Goal: Transaction & Acquisition: Purchase product/service

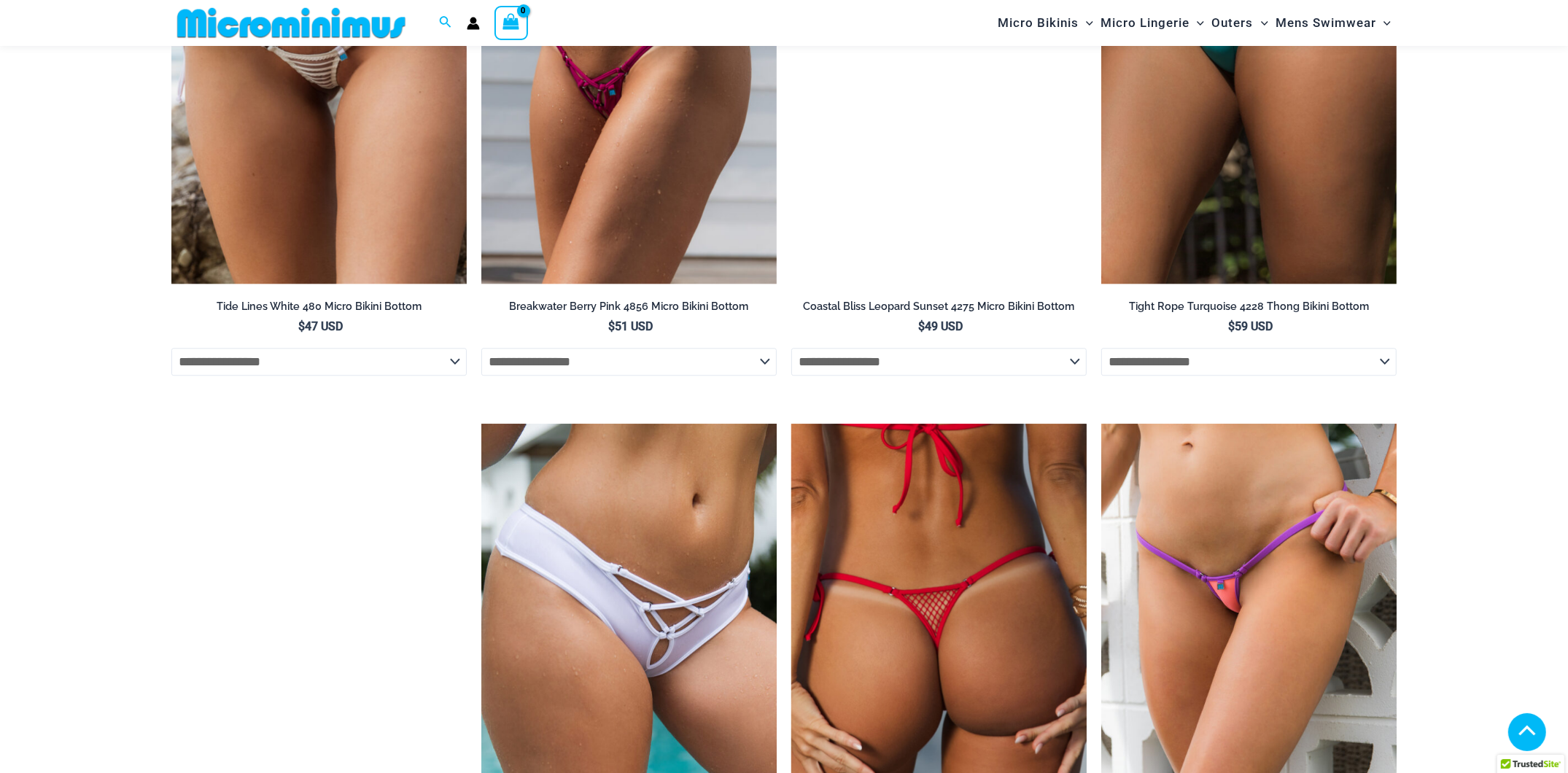
scroll to position [4399, 0]
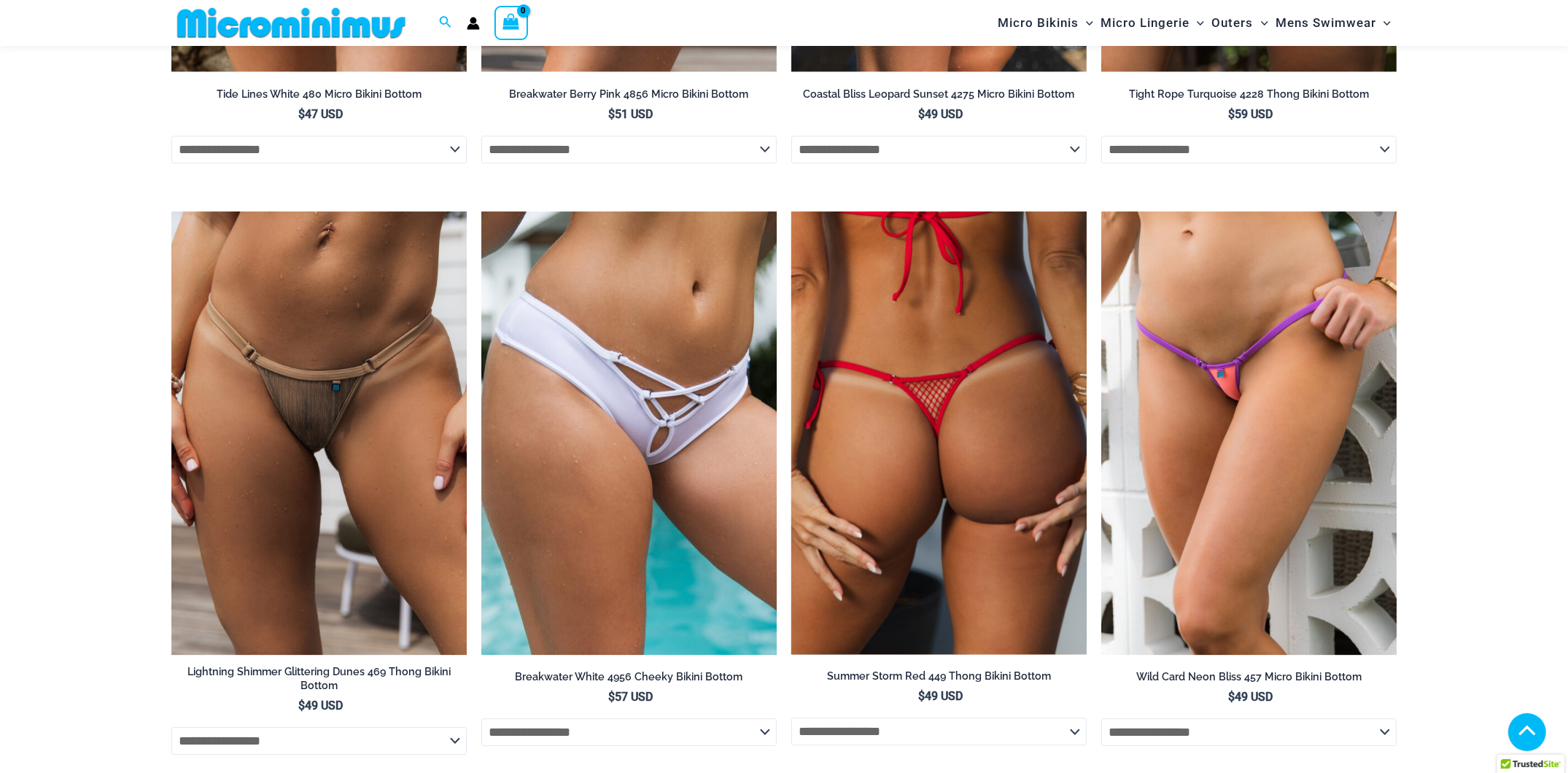
click at [918, 429] on img at bounding box center [938, 433] width 296 height 442
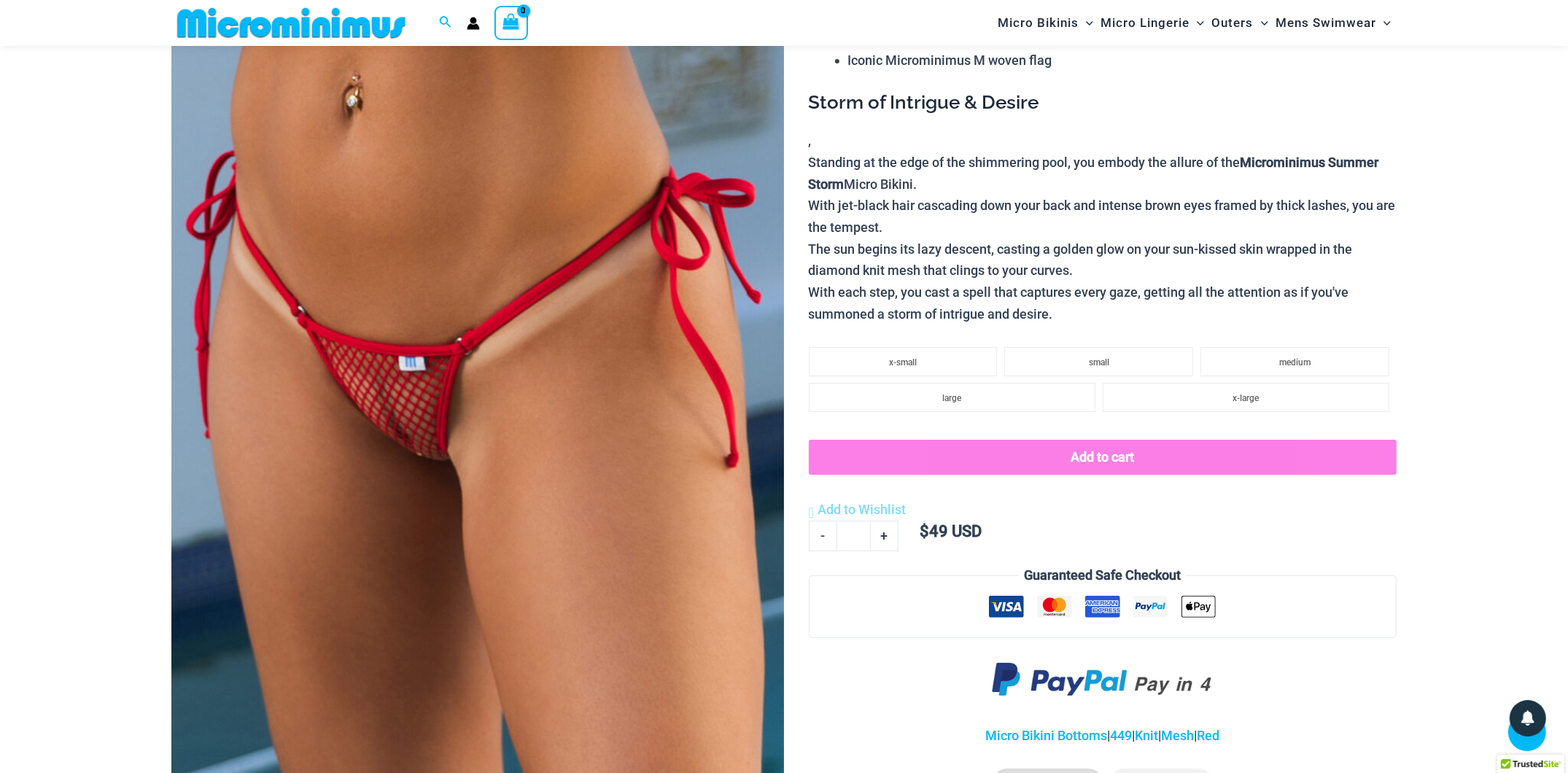
scroll to position [228, 0]
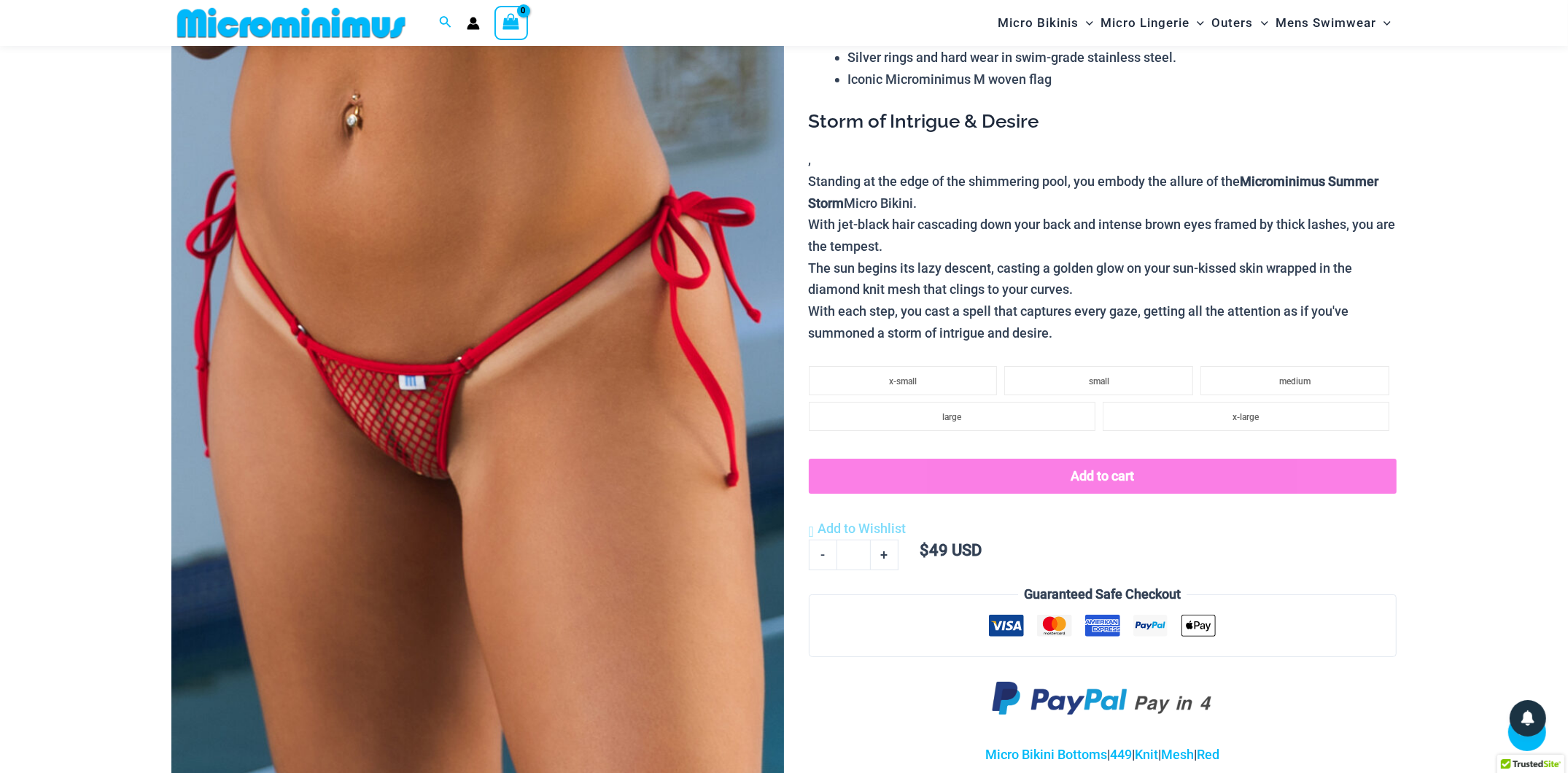
click at [434, 463] on img at bounding box center [478, 364] width 613 height 919
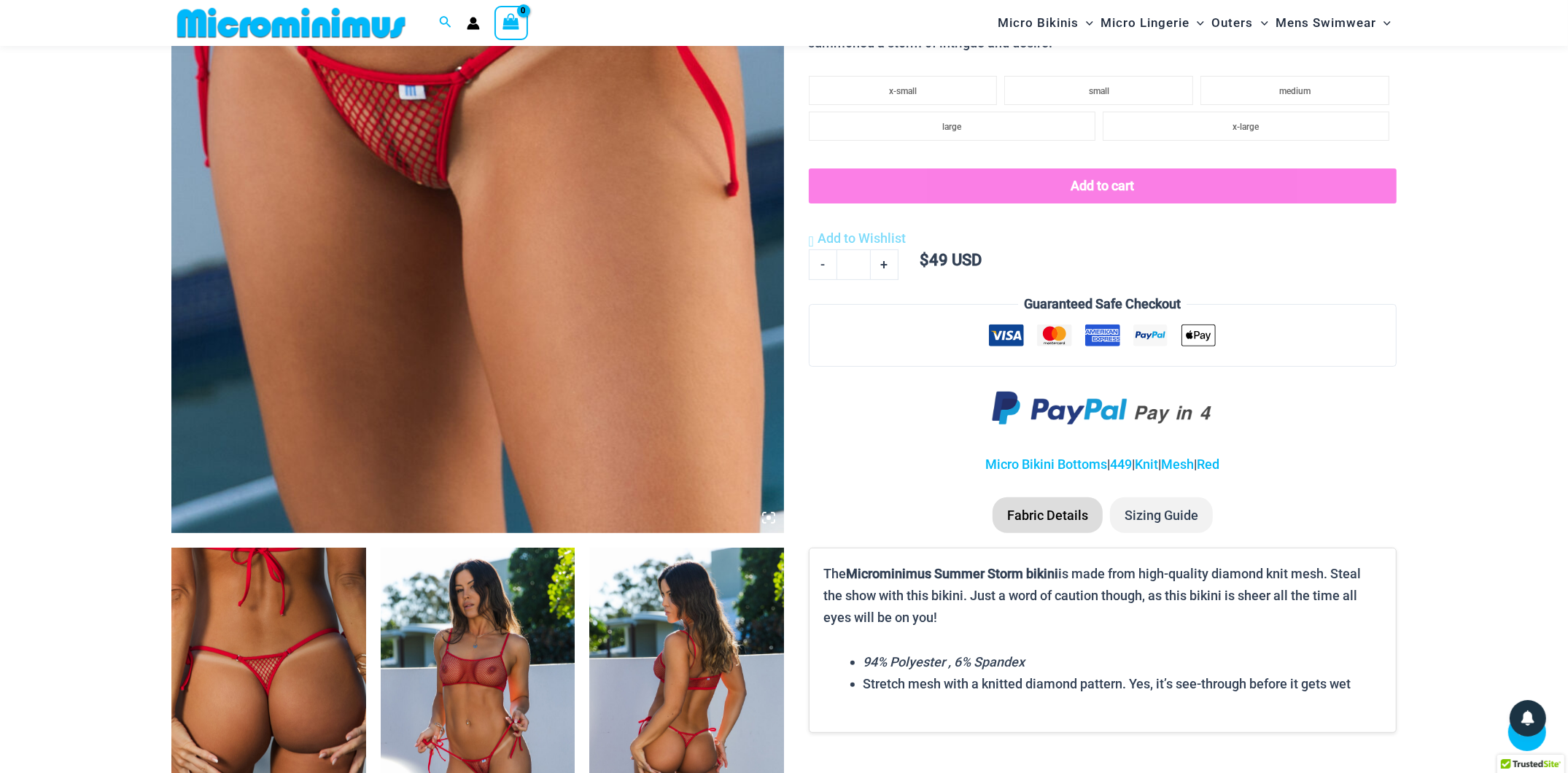
scroll to position [744, 0]
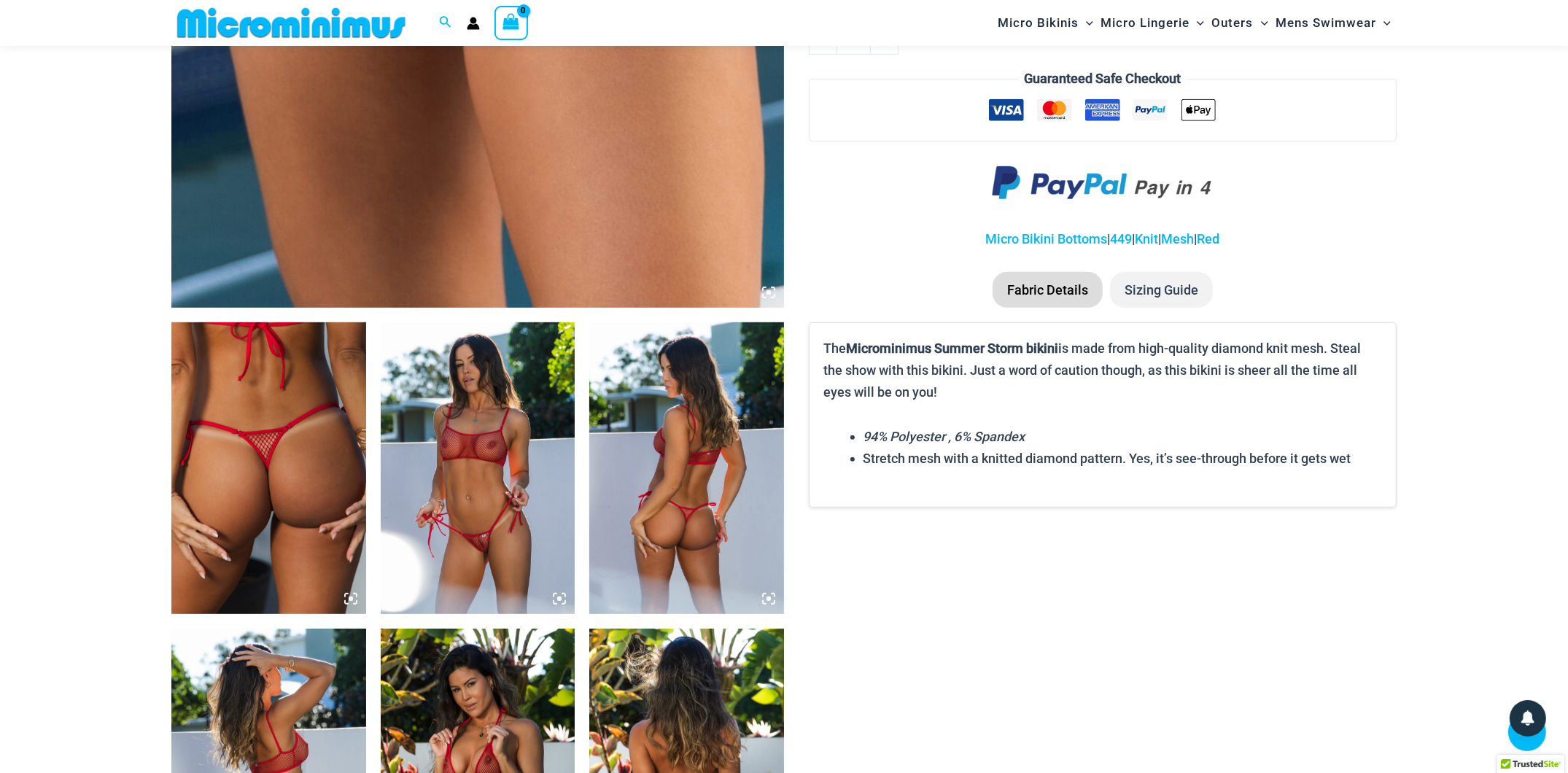
click at [289, 487] on img at bounding box center [269, 468] width 195 height 291
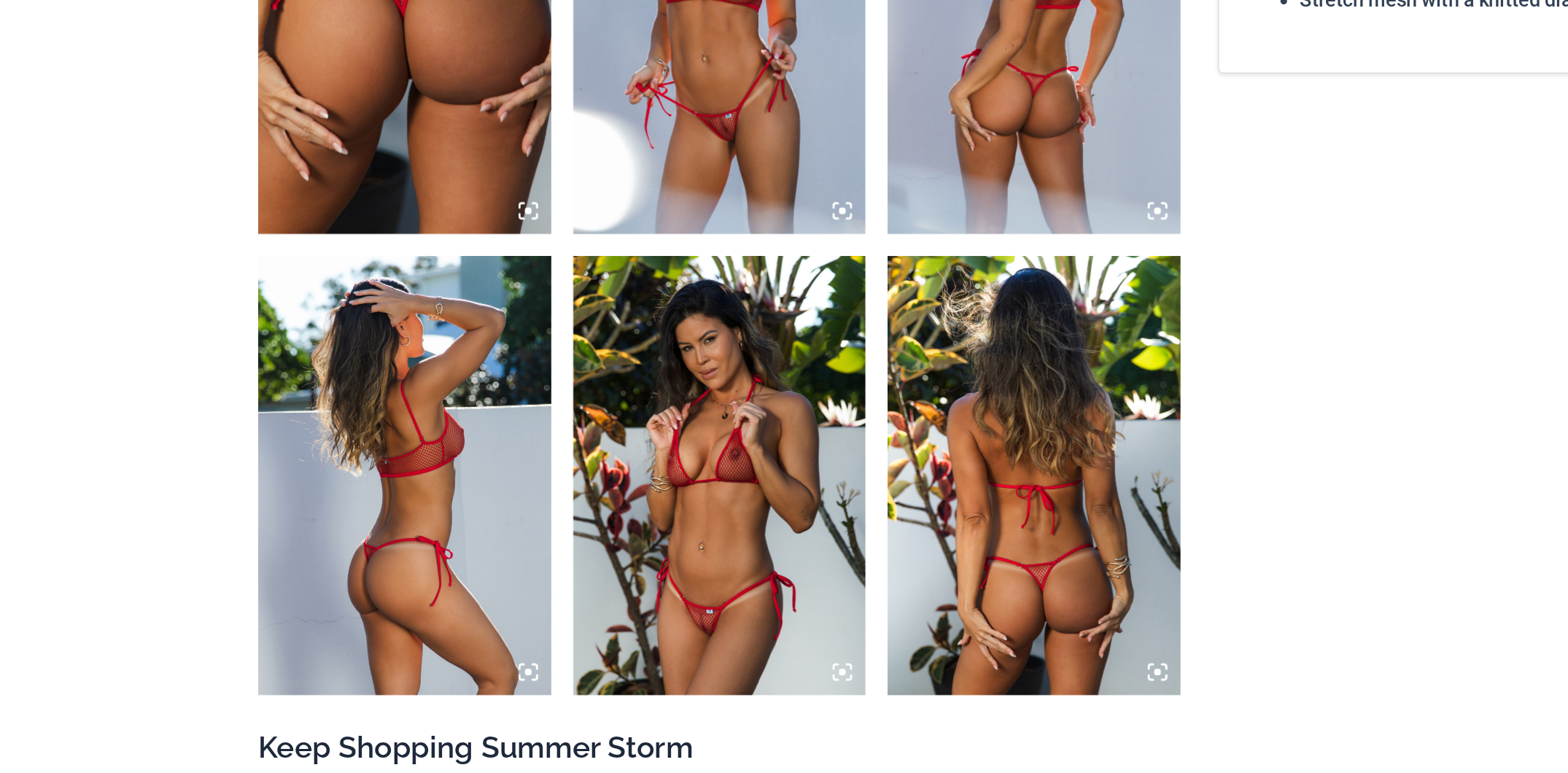
scroll to position [942, 0]
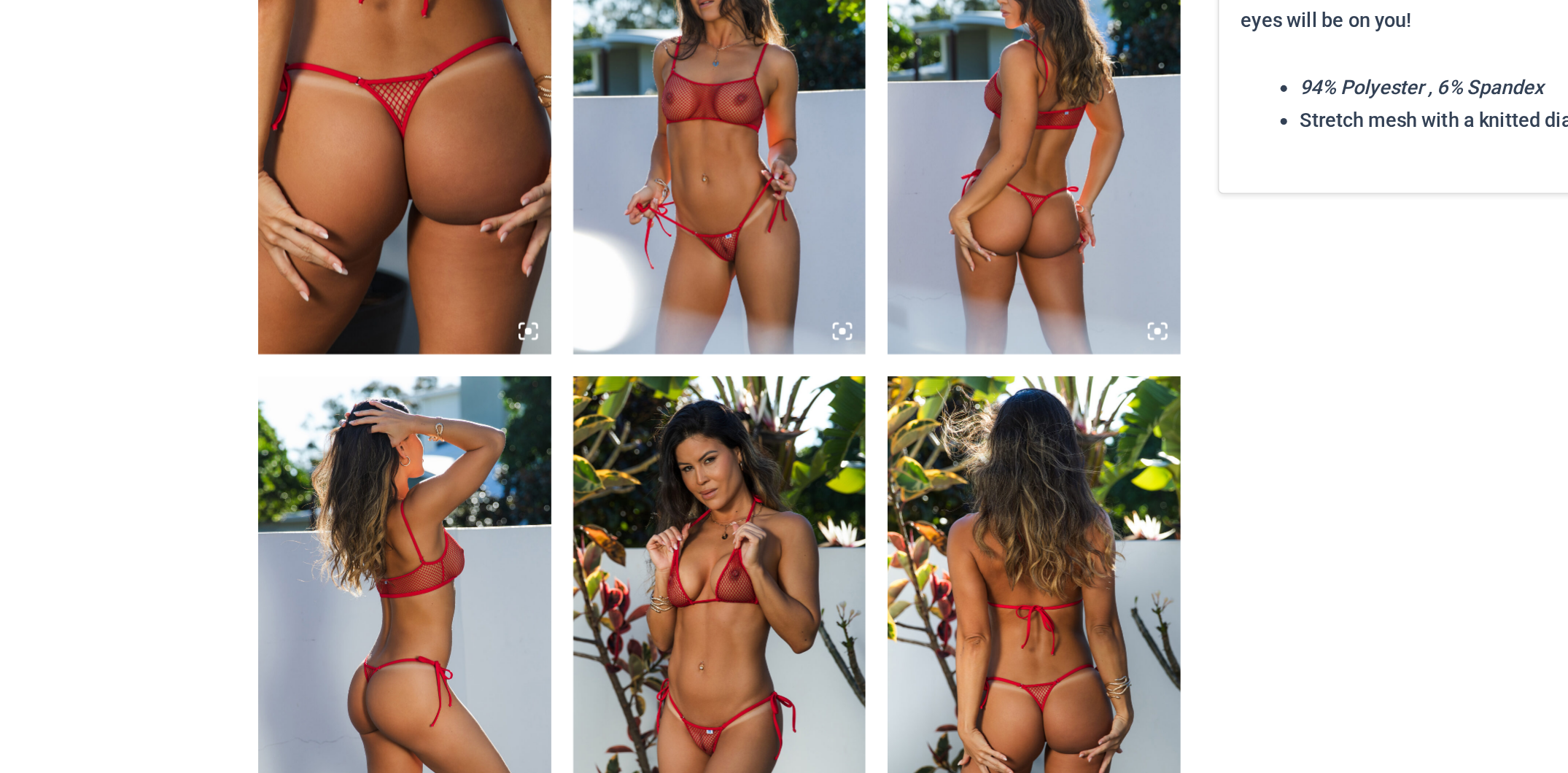
click at [492, 297] on img at bounding box center [478, 270] width 195 height 291
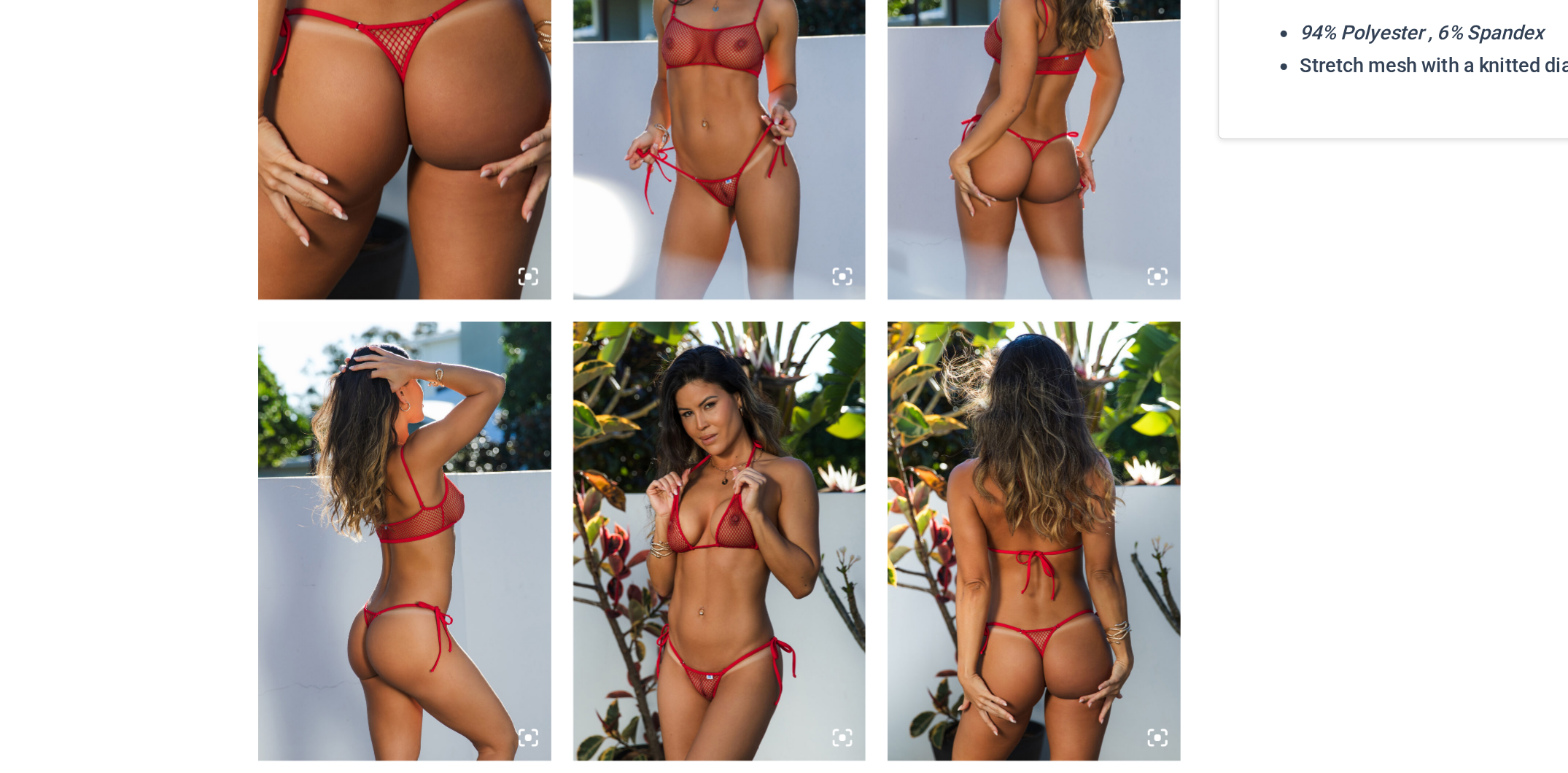
click at [497, 367] on img at bounding box center [478, 270] width 195 height 291
